Goal: Transaction & Acquisition: Register for event/course

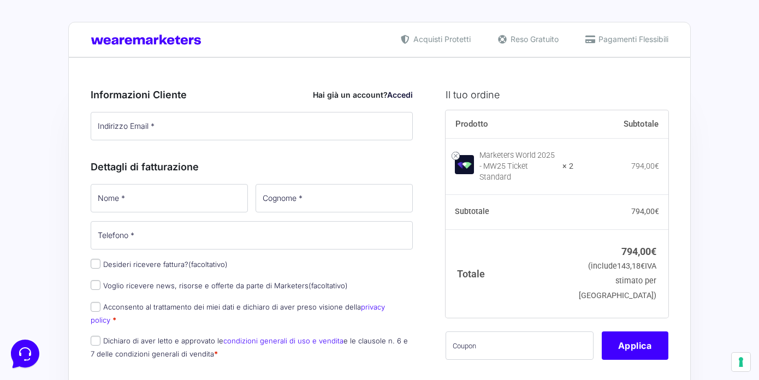
scroll to position [200, 0]
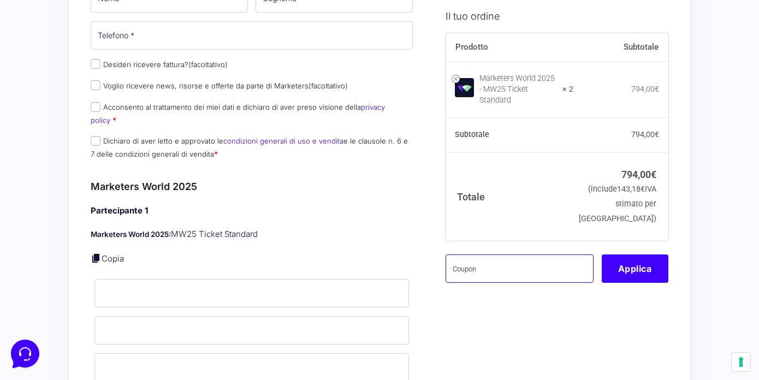
click at [533, 274] on input "text" at bounding box center [520, 268] width 148 height 28
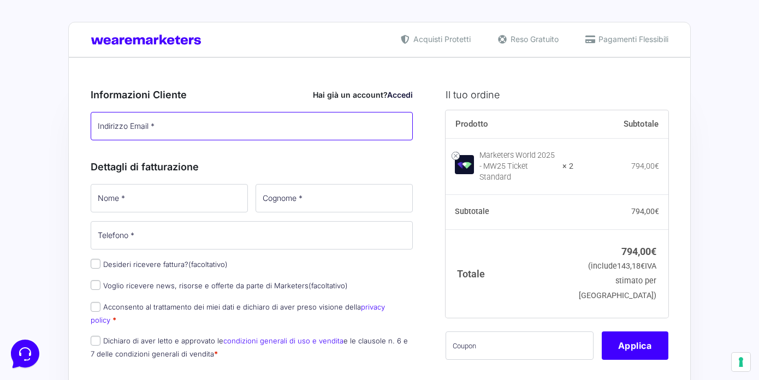
click at [147, 124] on input "Indirizzo Email *" at bounding box center [252, 126] width 322 height 28
type input "[PERSON_NAME][EMAIL_ADDRESS][DOMAIN_NAME]"
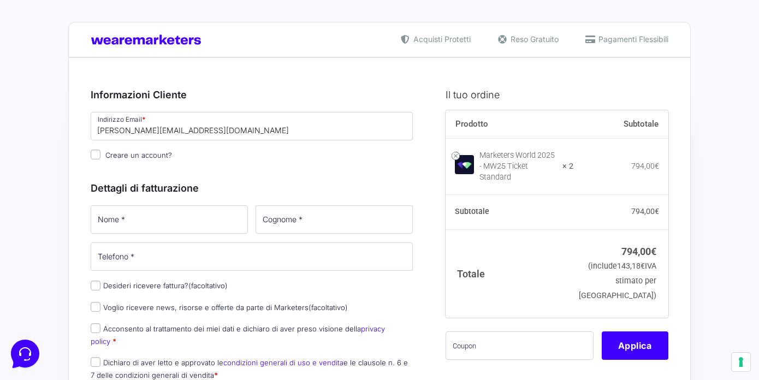
click at [165, 193] on h3 "Dettagli di fatturazione" at bounding box center [252, 188] width 322 height 15
click at [134, 223] on input "Nome *" at bounding box center [169, 219] width 157 height 28
type input "[PERSON_NAME]"
click at [330, 223] on input "Cognome *" at bounding box center [334, 219] width 157 height 28
type input "[PERSON_NAME]"
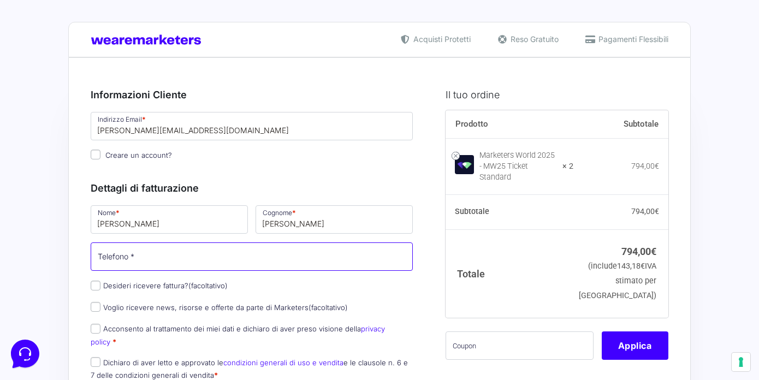
click at [220, 254] on input "Telefono *" at bounding box center [252, 257] width 322 height 28
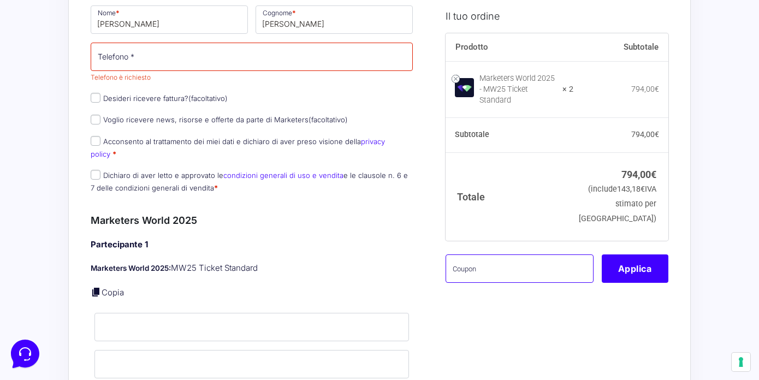
click at [485, 270] on input "text" at bounding box center [520, 268] width 148 height 28
paste input "COSMOMW25"
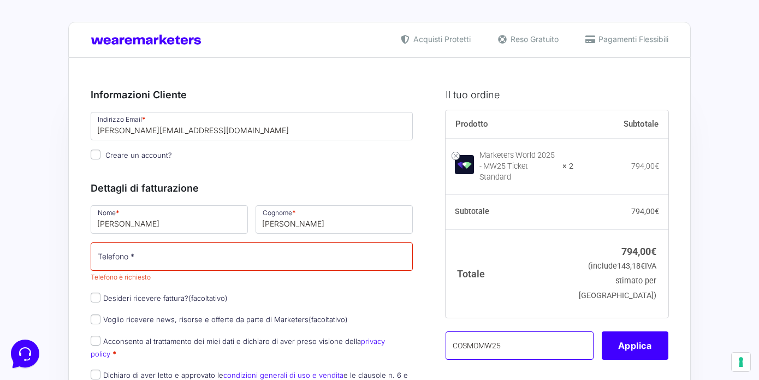
type input "COSMOMW25"
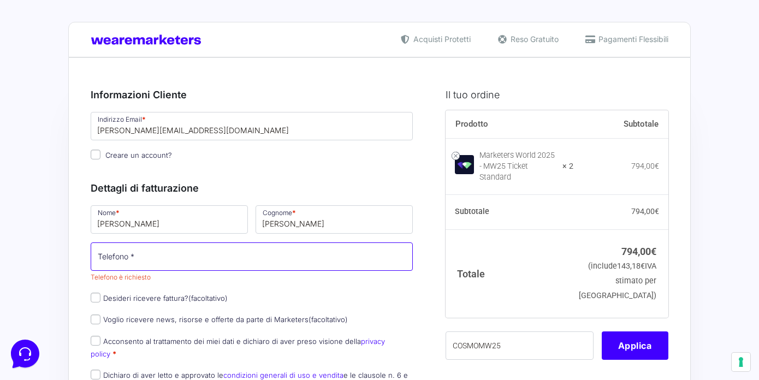
click at [181, 261] on input "Telefono *" at bounding box center [252, 257] width 322 height 28
type input "3332034248"
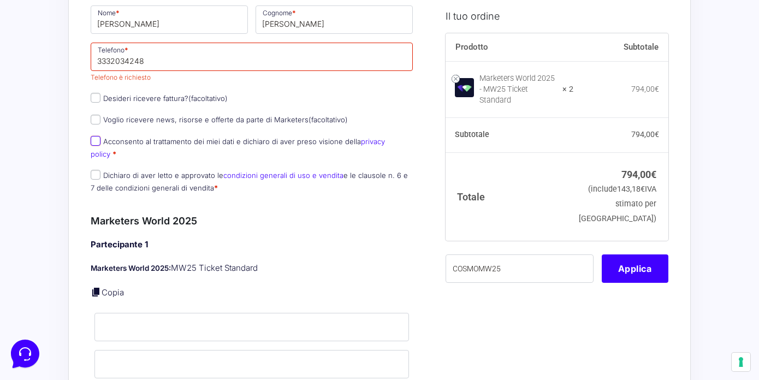
click at [99, 137] on div "Nome * [PERSON_NAME] * [PERSON_NAME] Telefono * [PHONE_NUMBER] Telefono è richi…" at bounding box center [252, 103] width 330 height 198
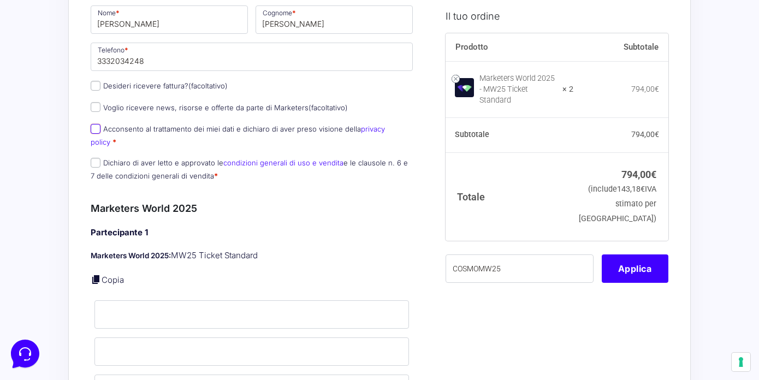
click at [95, 131] on input "Acconsento al trattamento dei miei dati e dichiaro di aver preso visione della …" at bounding box center [96, 129] width 10 height 10
checkbox input "true"
click at [96, 158] on input "Dichiaro di aver letto e approvato le condizioni generali di uso e vendita e le…" at bounding box center [96, 163] width 10 height 10
checkbox input "true"
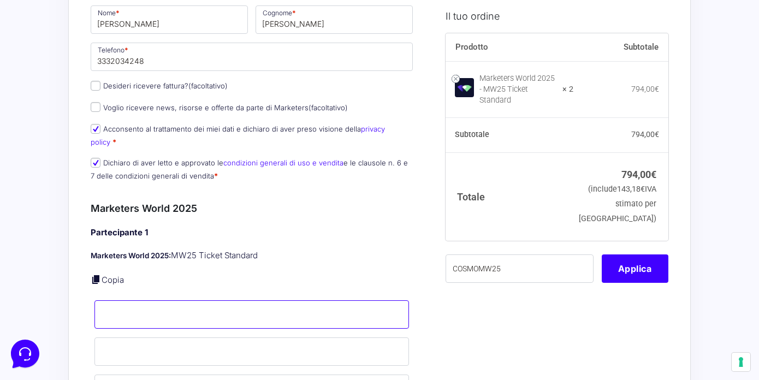
click at [147, 300] on input "Nome *" at bounding box center [252, 314] width 315 height 28
click at [142, 300] on input "Nome *" at bounding box center [252, 314] width 315 height 28
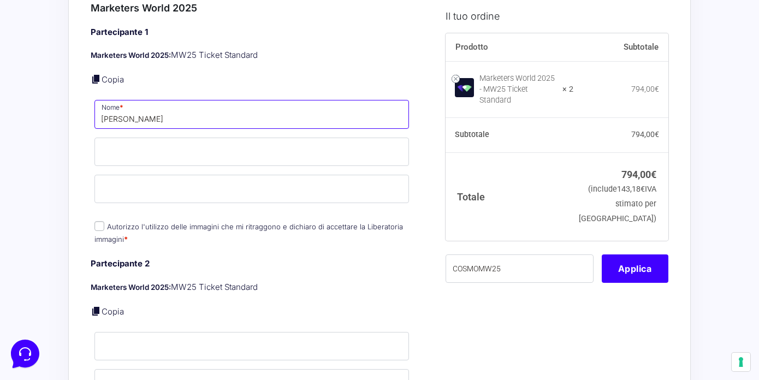
type input "[PERSON_NAME]"
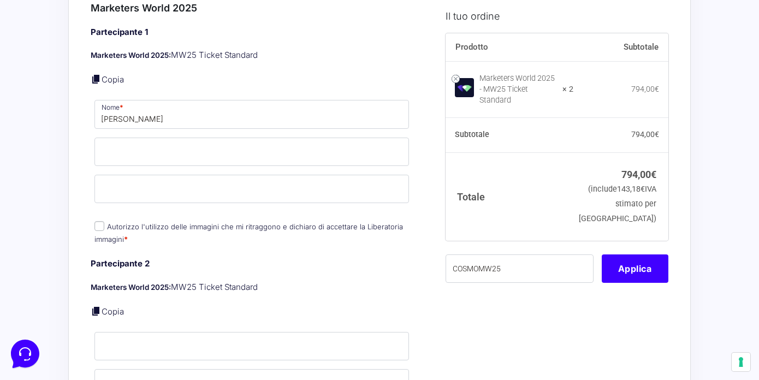
click at [166, 120] on div "Partecipante 1 Marketers World 2025: MW25 Ticket Standard Copia Nome * [PERSON_…" at bounding box center [252, 136] width 322 height 221
click at [169, 138] on input "Cognome *" at bounding box center [252, 152] width 315 height 28
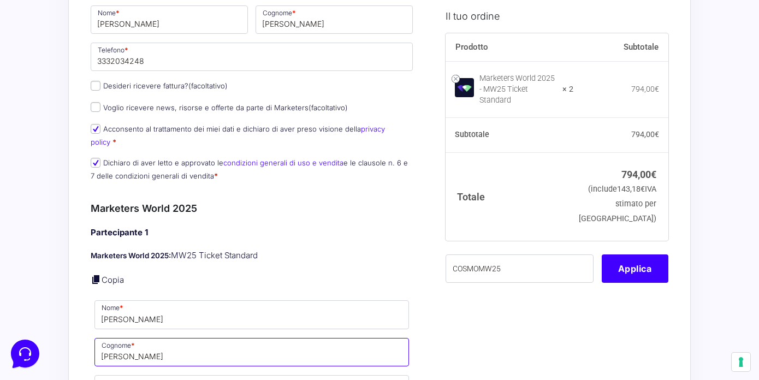
scroll to position [0, 0]
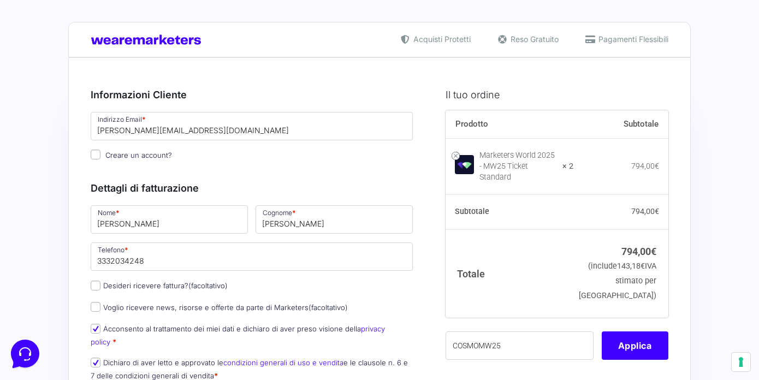
type input "[PERSON_NAME]"
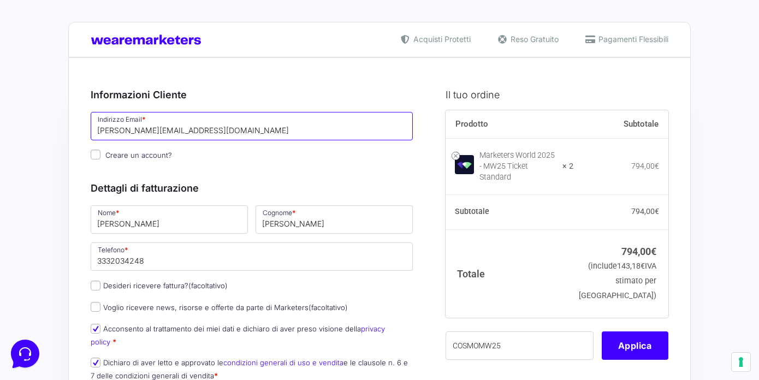
drag, startPoint x: 228, startPoint y: 128, endPoint x: 73, endPoint y: 124, distance: 155.2
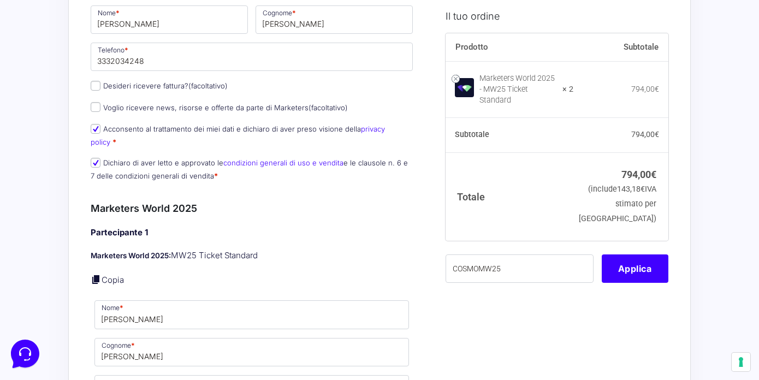
scroll to position [400, 0]
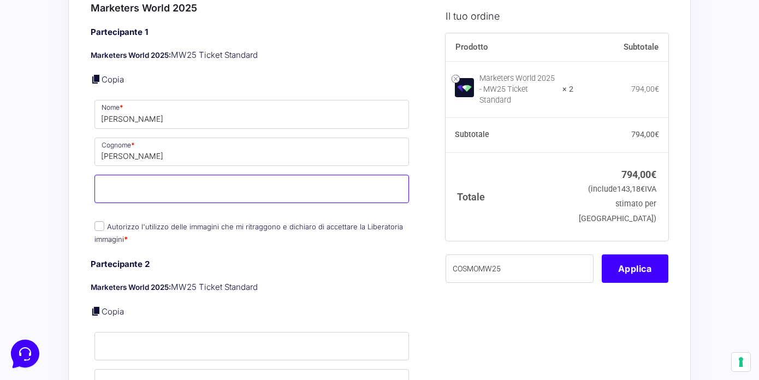
click at [145, 175] on input "Email *" at bounding box center [252, 189] width 315 height 28
paste input "[PERSON_NAME][EMAIL_ADDRESS][DOMAIN_NAME]"
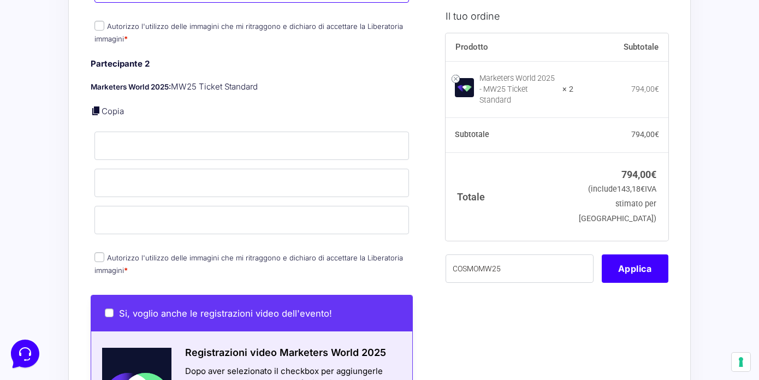
type input "[PERSON_NAME][EMAIL_ADDRESS][DOMAIN_NAME]"
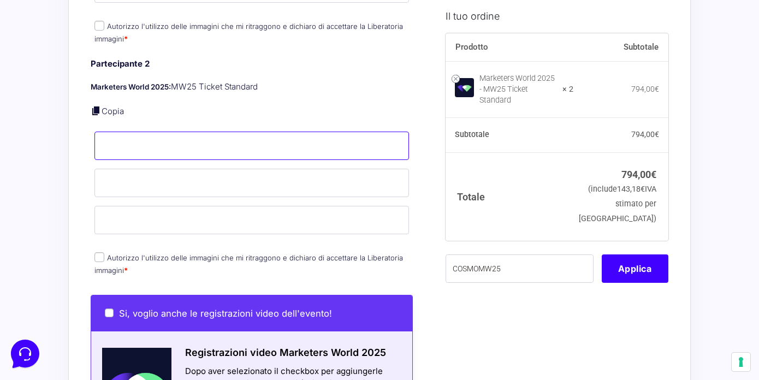
click at [138, 132] on input "Nome *" at bounding box center [252, 146] width 315 height 28
type input "[PERSON_NAME]"
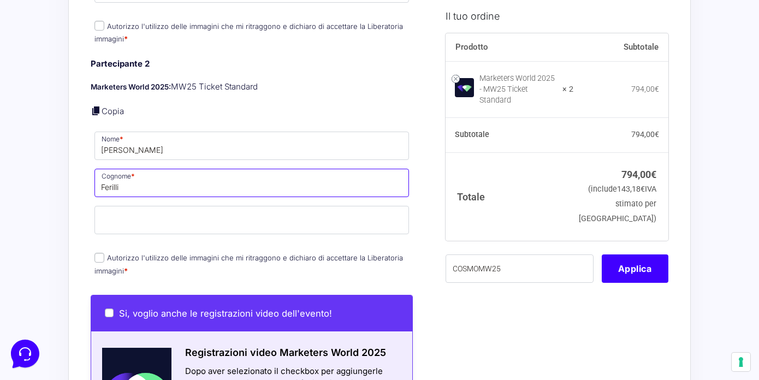
type input "Ferilli"
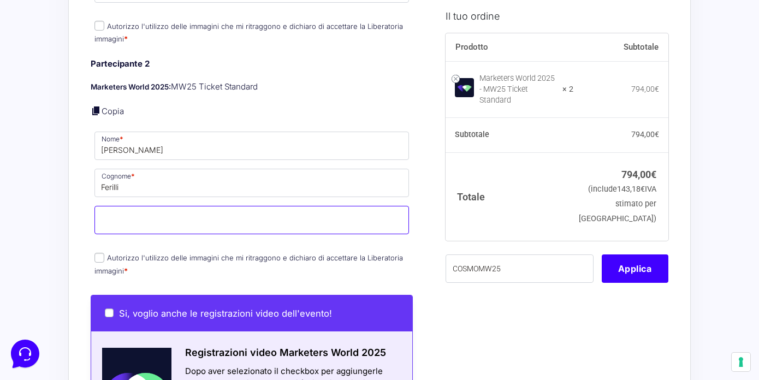
click at [143, 206] on input "Email *" at bounding box center [252, 220] width 315 height 28
type input "[PERSON_NAME][EMAIL_ADDRESS][DOMAIN_NAME]"
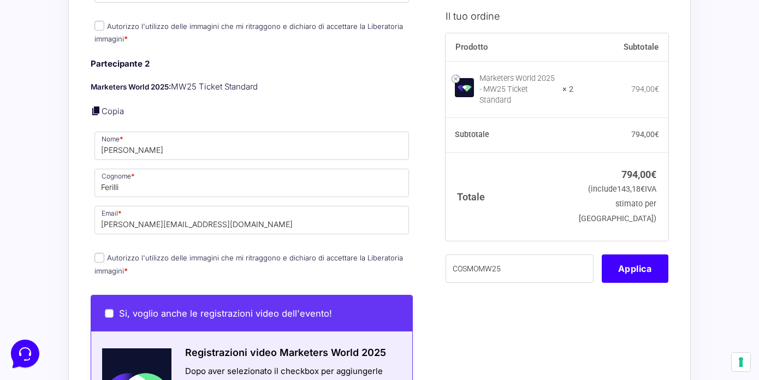
click at [97, 253] on input "Autorizzo l'utilizzo delle immagini che mi ritraggono e dichiaro di accettare l…" at bounding box center [100, 258] width 10 height 10
checkbox input "true"
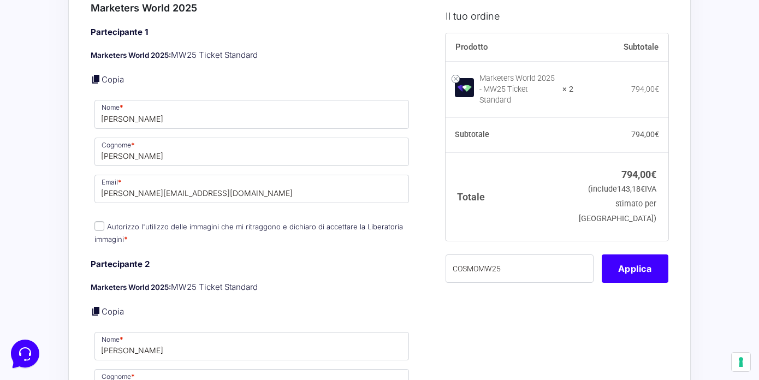
click at [99, 221] on input "Autorizzo l'utilizzo delle immagini che mi ritraggono e dichiaro di accettare l…" at bounding box center [100, 226] width 10 height 10
checkbox input "true"
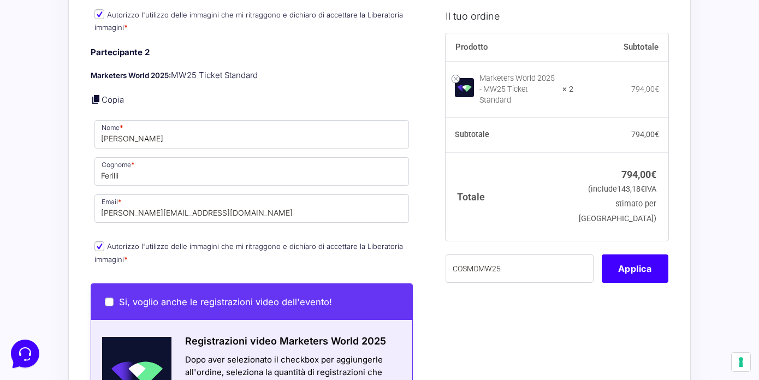
scroll to position [801, 0]
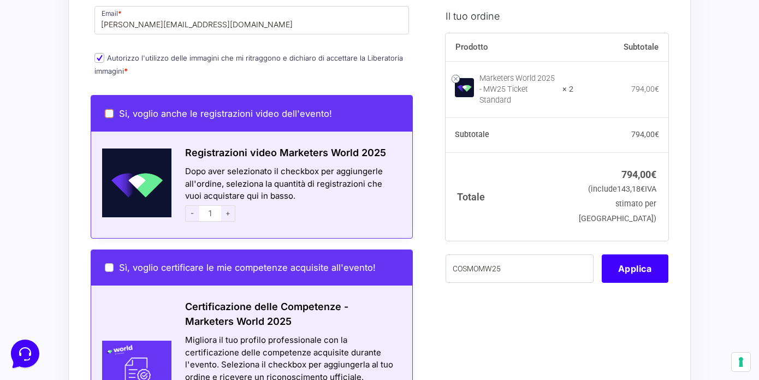
click at [109, 109] on input "Si, voglio anche le registrazioni video dell'evento!" at bounding box center [109, 113] width 9 height 9
checkbox input "true"
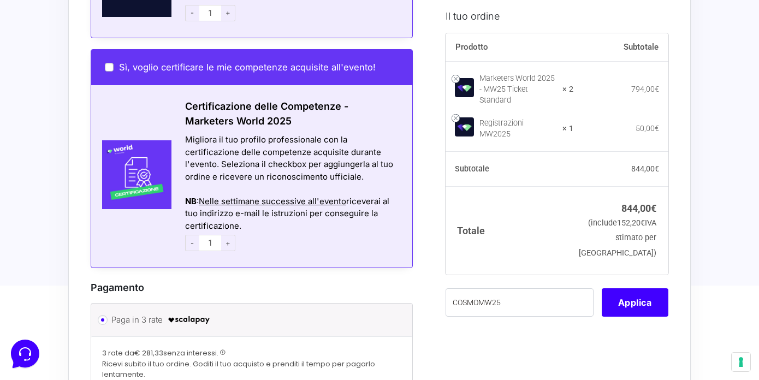
scroll to position [1202, 0]
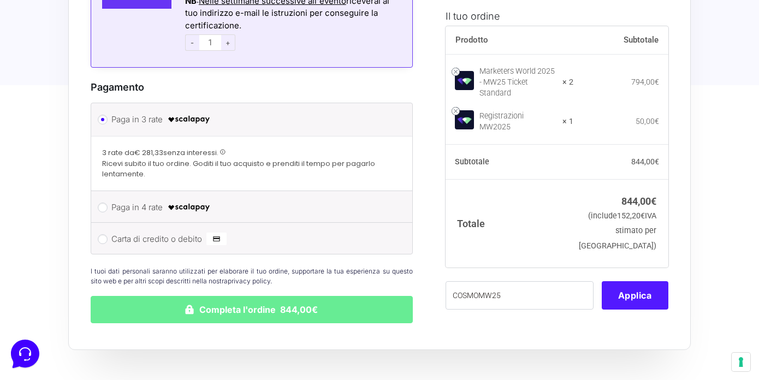
click at [633, 281] on button "Applica" at bounding box center [635, 295] width 67 height 28
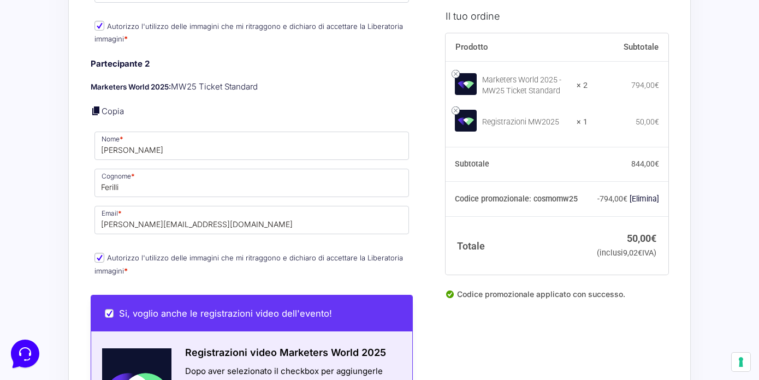
scroll to position [801, 0]
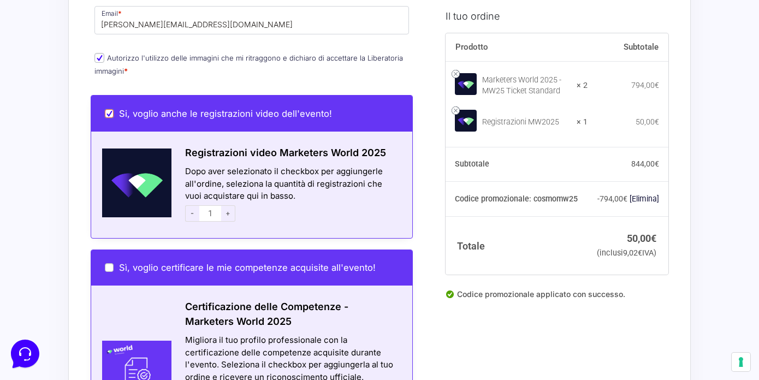
click at [110, 109] on input "Si, voglio anche le registrazioni video dell'evento!" at bounding box center [109, 113] width 9 height 9
checkbox input "false"
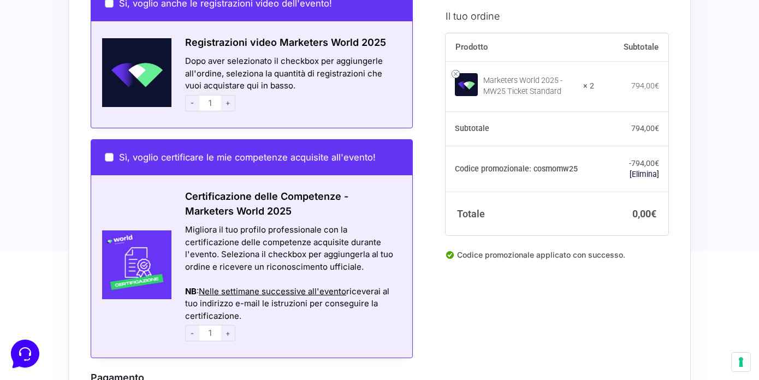
scroll to position [1111, 0]
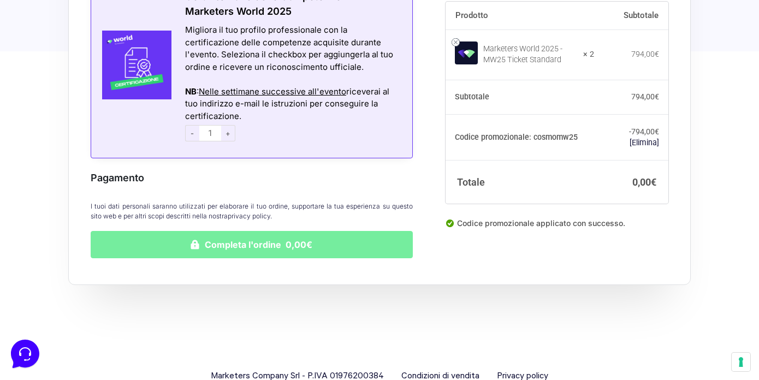
click at [309, 231] on button "Completa l'ordine 0,00€" at bounding box center [252, 244] width 322 height 27
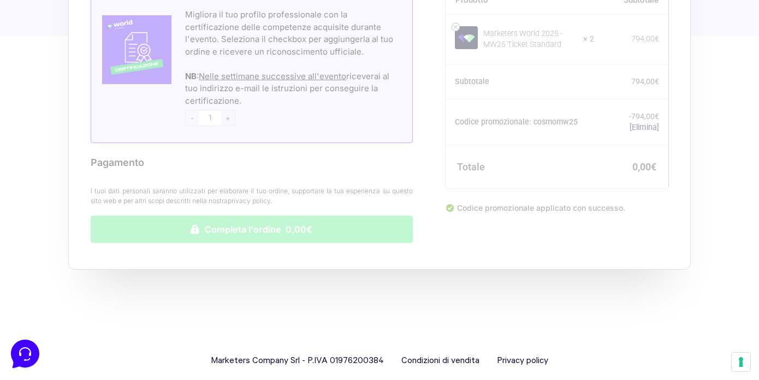
scroll to position [1127, 0]
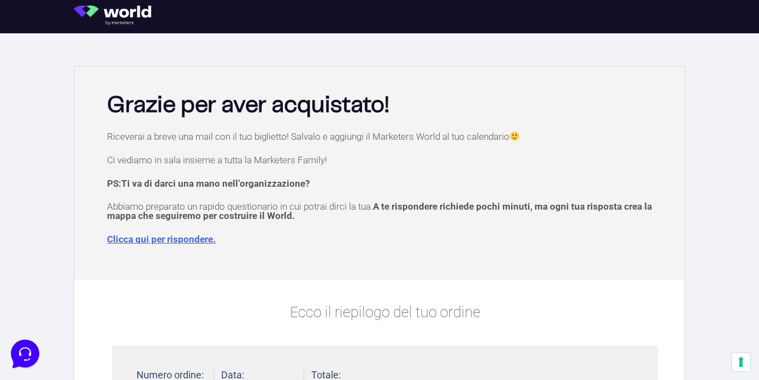
click at [582, 76] on div "Grazie per aver acquistato!" at bounding box center [380, 102] width 600 height 61
